Goal: Information Seeking & Learning: Learn about a topic

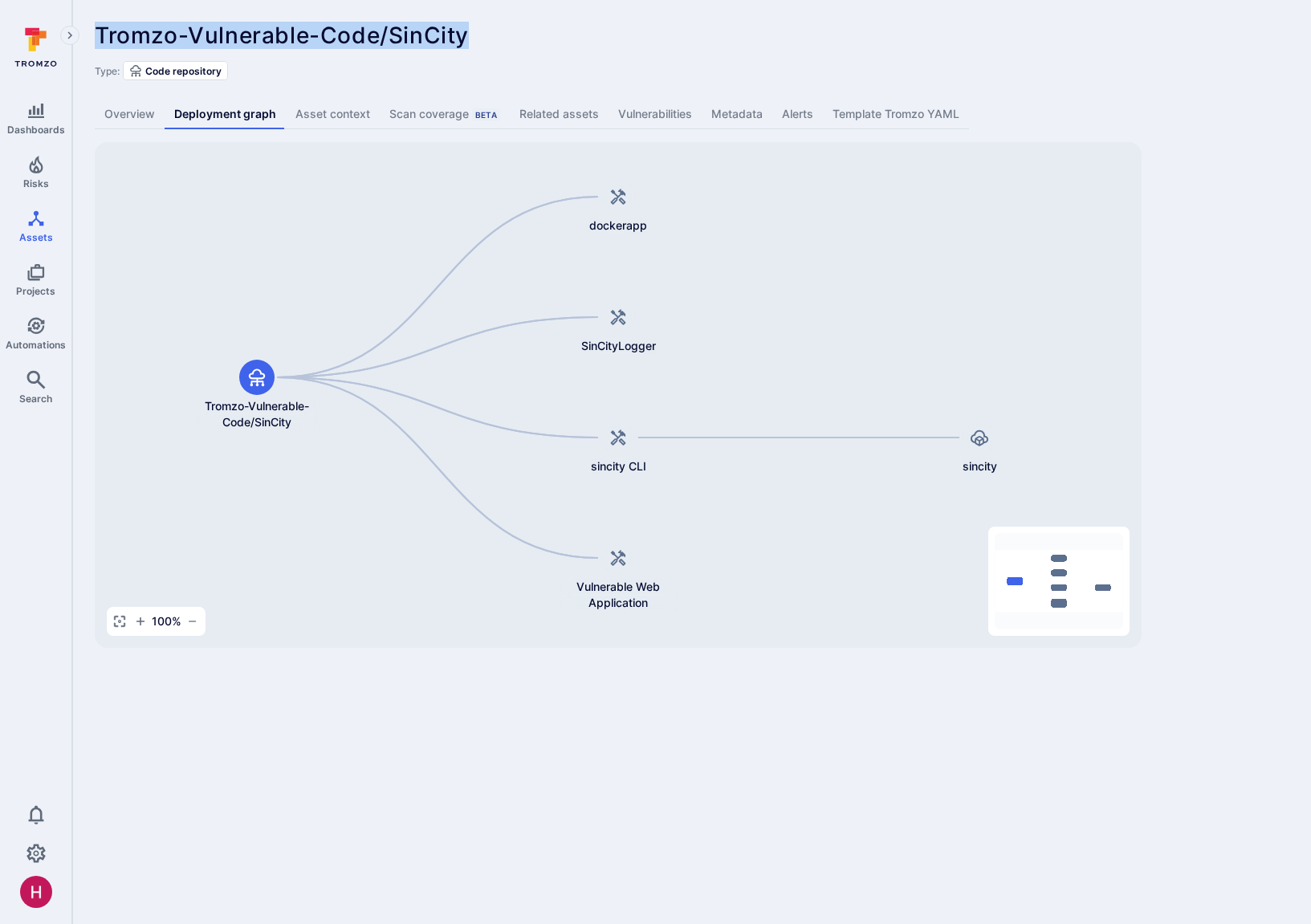
drag, startPoint x: 90, startPoint y: 32, endPoint x: 462, endPoint y: 32, distance: 372.0
click at [462, 32] on div "Tromzo-Vulnerable-Code/SinCity ... Show more Type: Code repository Overview Dep…" at bounding box center [692, 335] width 1239 height 670
click at [462, 32] on span "Tromzo-Vulnerable-Code/SinCity" at bounding box center [282, 35] width 374 height 27
click at [148, 111] on link "Overview" at bounding box center [129, 114] width 70 height 30
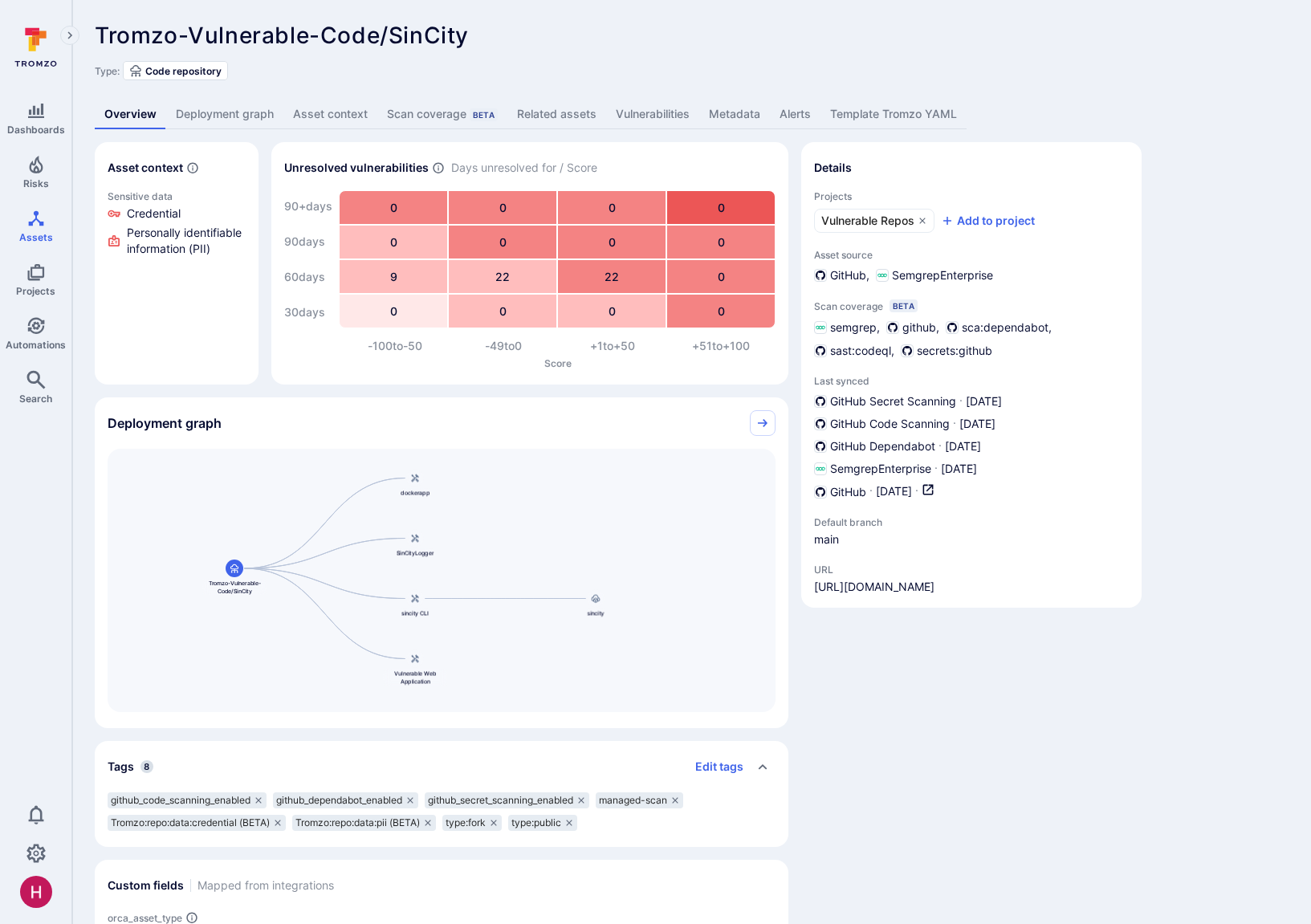
drag, startPoint x: 685, startPoint y: 524, endPoint x: 481, endPoint y: 522, distance: 204.0
click at [481, 522] on div "Tromzo-Vulnerable-Code/SinCity dockerapp SinCityLogger sincity CLI Vulnerable W…" at bounding box center [442, 580] width 668 height 263
